Goal: Navigation & Orientation: Find specific page/section

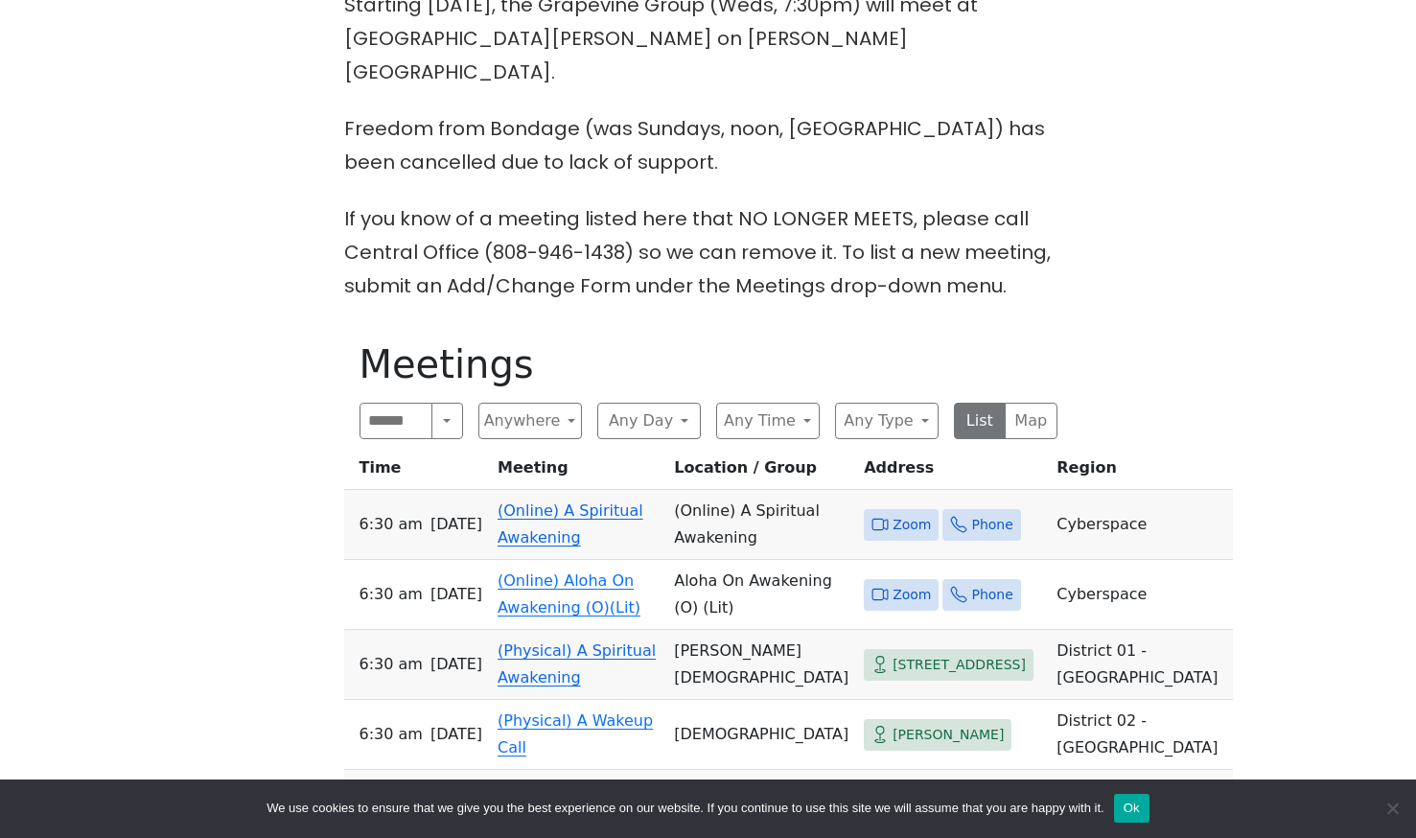
scroll to position [671, 0]
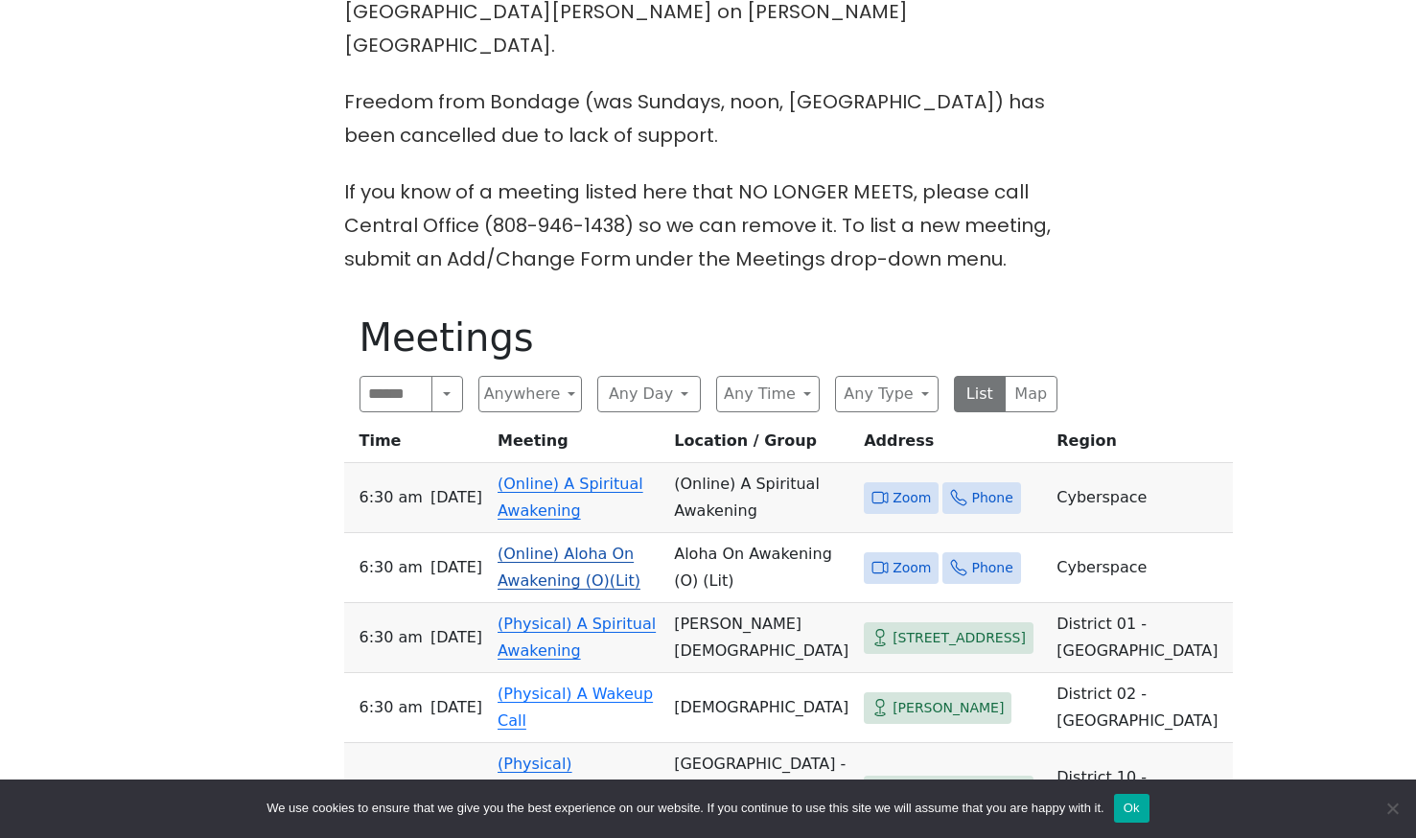
click at [581, 544] on link "(Online) Aloha On Awakening (O)(Lit)" at bounding box center [568, 566] width 143 height 45
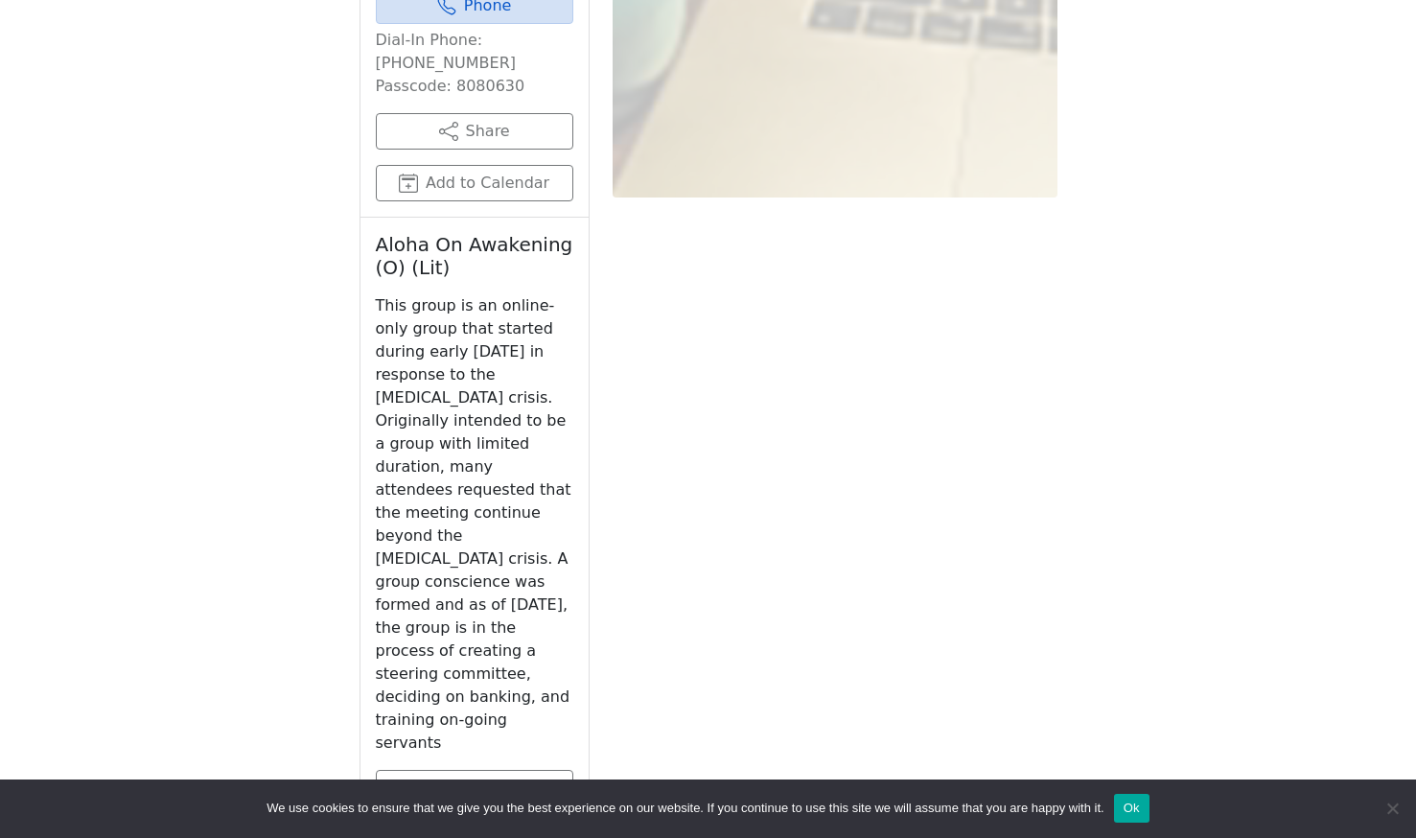
scroll to position [1896, 0]
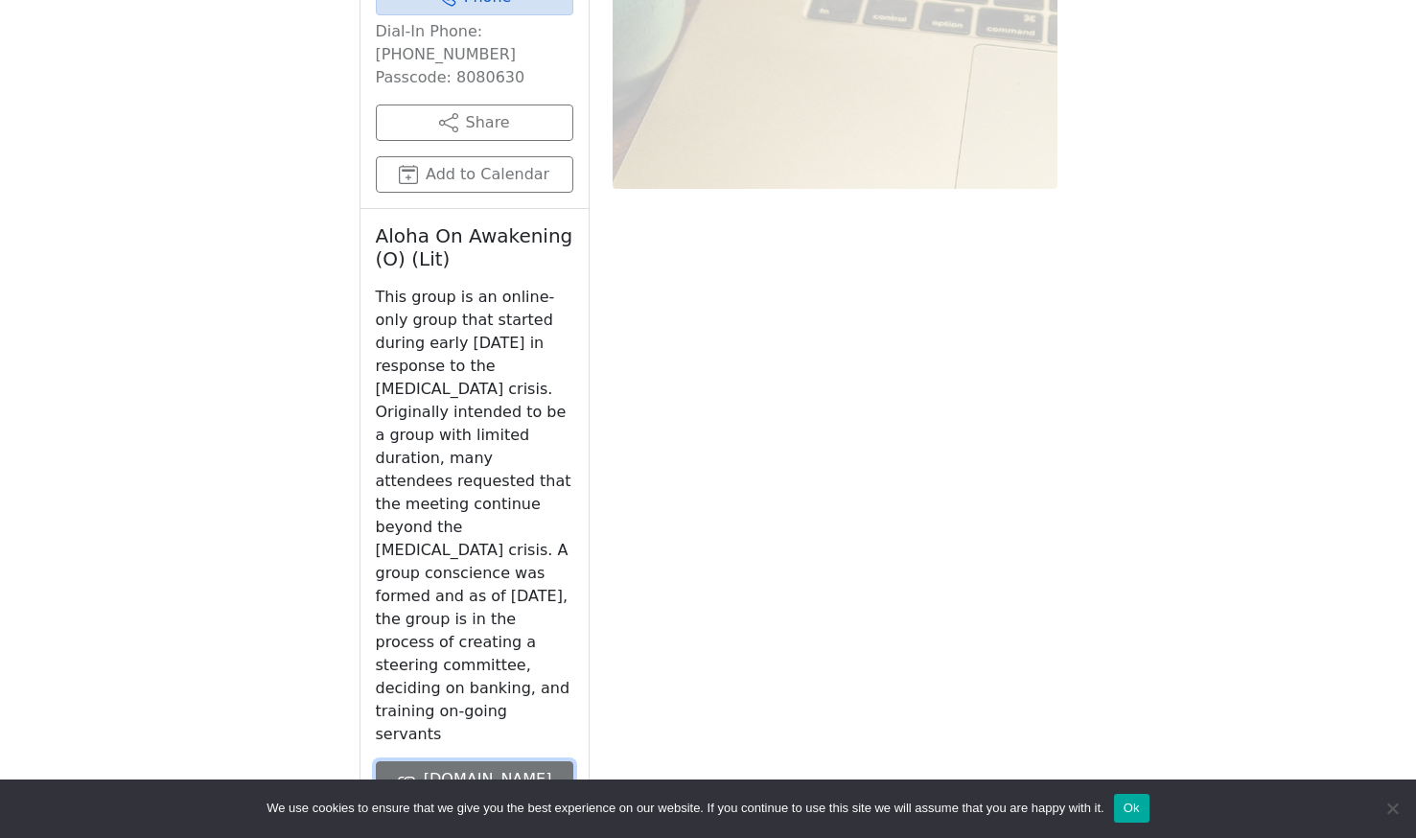
click at [501, 761] on link "on-awakening.org" at bounding box center [474, 779] width 197 height 36
